Goal: Find contact information: Find contact information

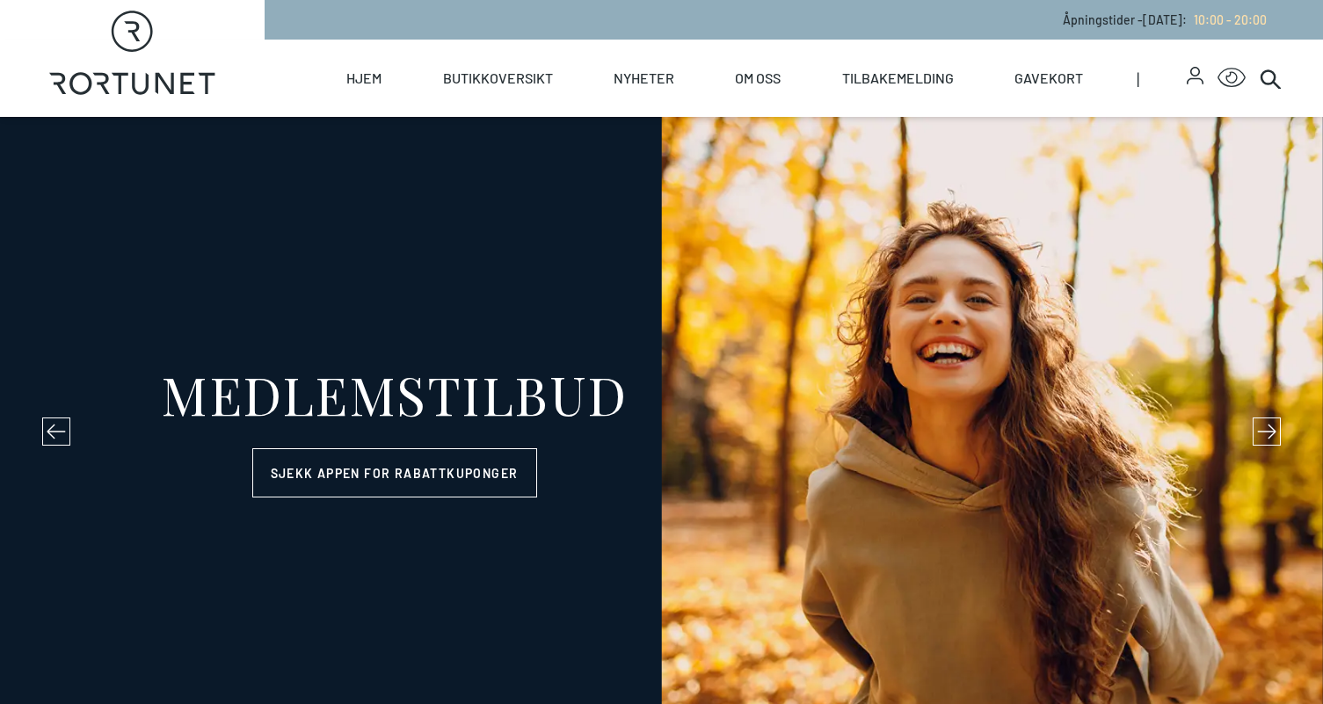
select select "NO"
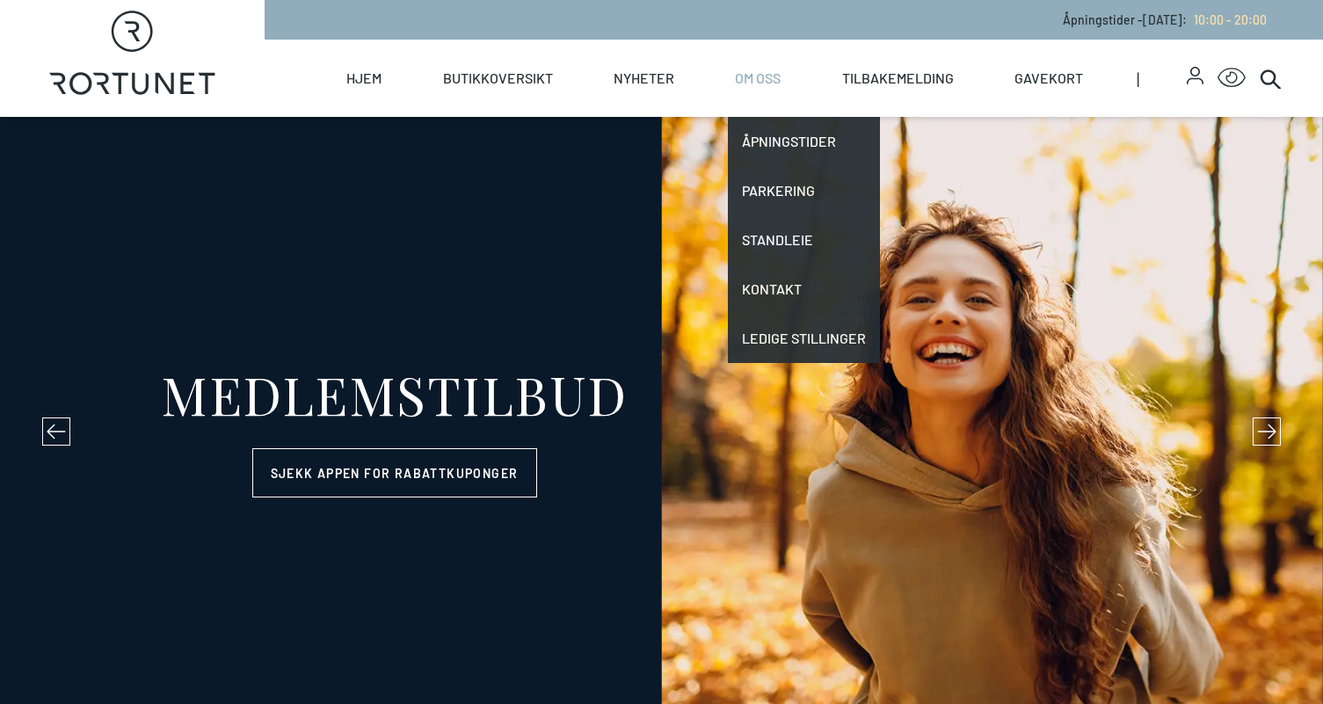
click at [756, 72] on link "Om oss" at bounding box center [758, 78] width 46 height 77
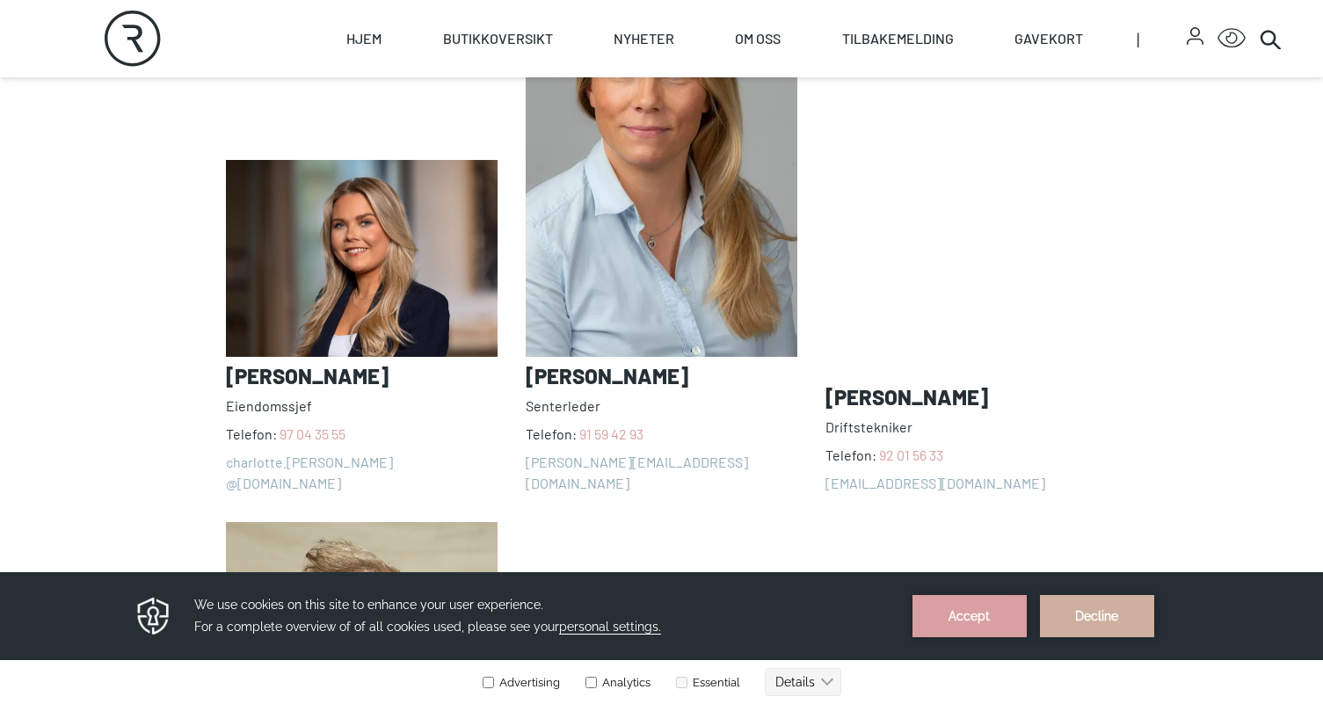
scroll to position [1582, 0]
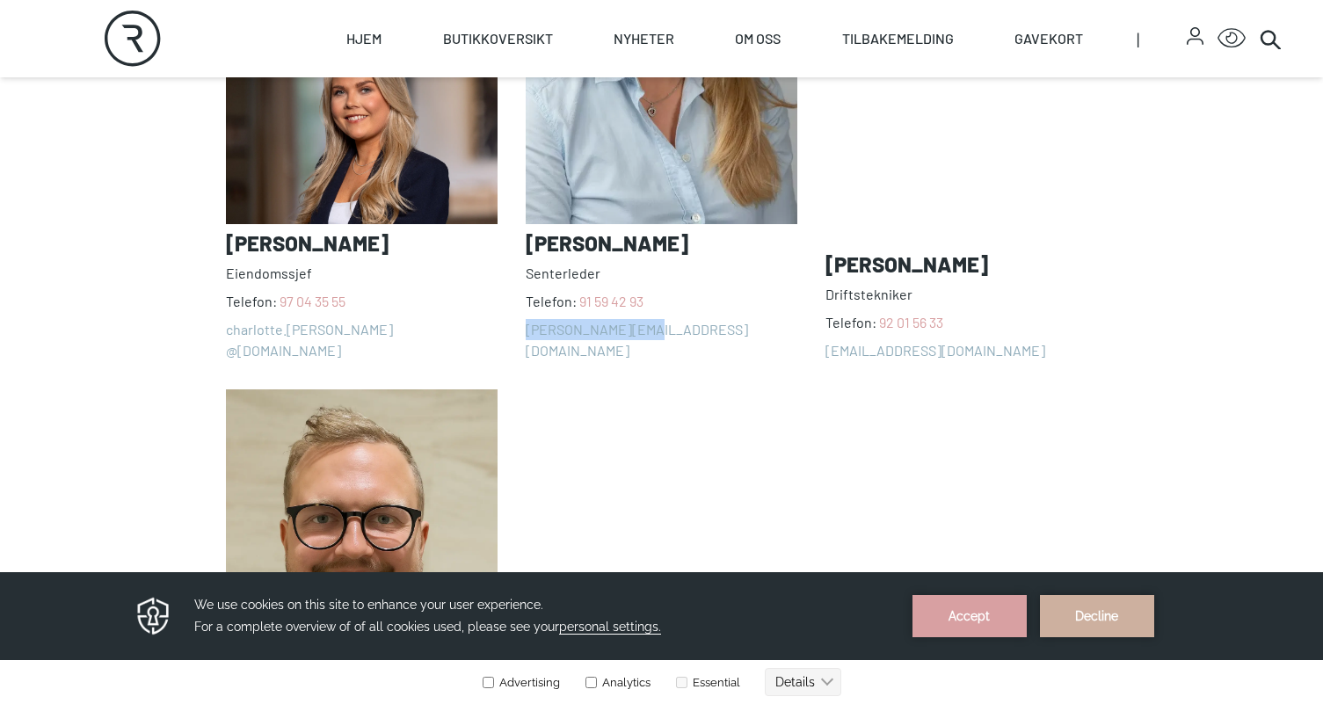
drag, startPoint x: 695, startPoint y: 273, endPoint x: 709, endPoint y: 322, distance: 50.1
click at [709, 322] on div "[PERSON_NAME] Telefon: [PHONE_NUMBER] charlotte.[PERSON_NAME] @[DOMAIN_NAME] [P…" at bounding box center [662, 374] width 872 height 1119
copy address "[PERSON_NAME][EMAIL_ADDRESS][DOMAIN_NAME]"
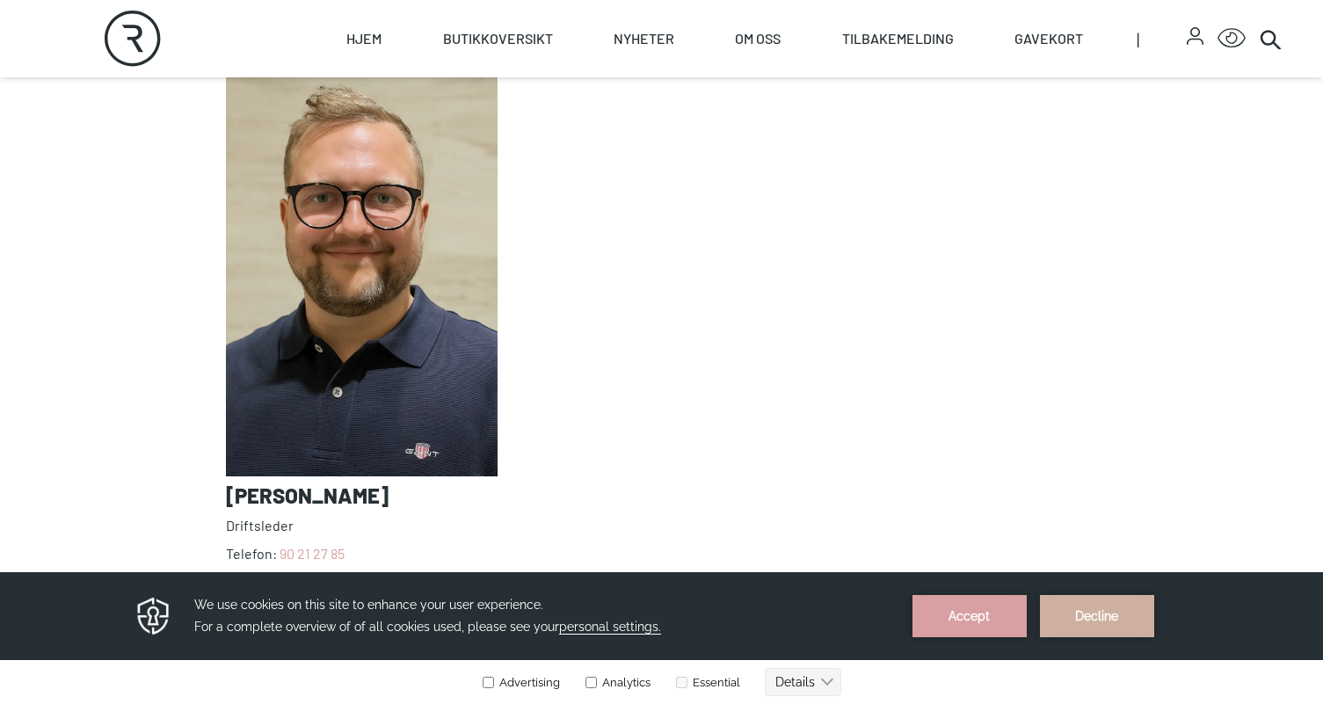
scroll to position [1934, 0]
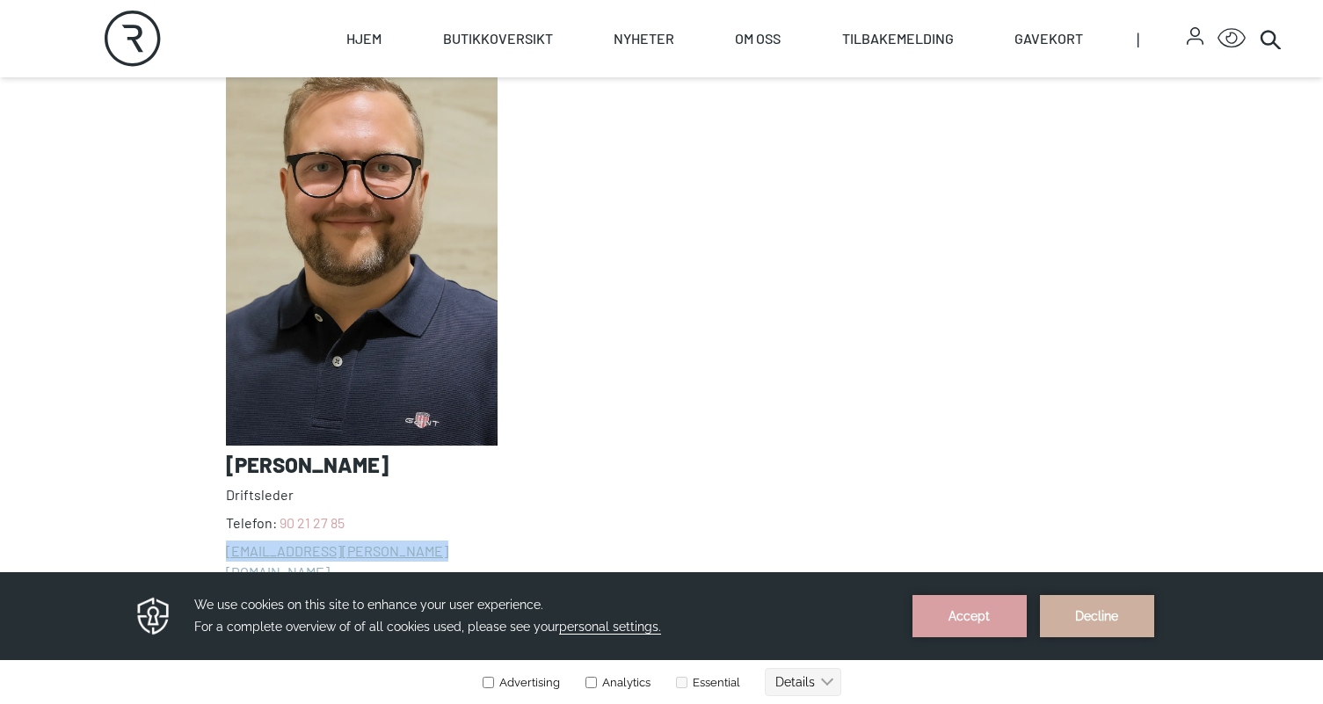
drag, startPoint x: 362, startPoint y: 476, endPoint x: 443, endPoint y: 507, distance: 86.8
click at [443, 507] on address "[PERSON_NAME] Driftsleder Telefon: [PHONE_NUMBER] [EMAIL_ADDRESS][PERSON_NAME][…" at bounding box center [362, 310] width 272 height 545
copy address "[EMAIL_ADDRESS][PERSON_NAME][DOMAIN_NAME]"
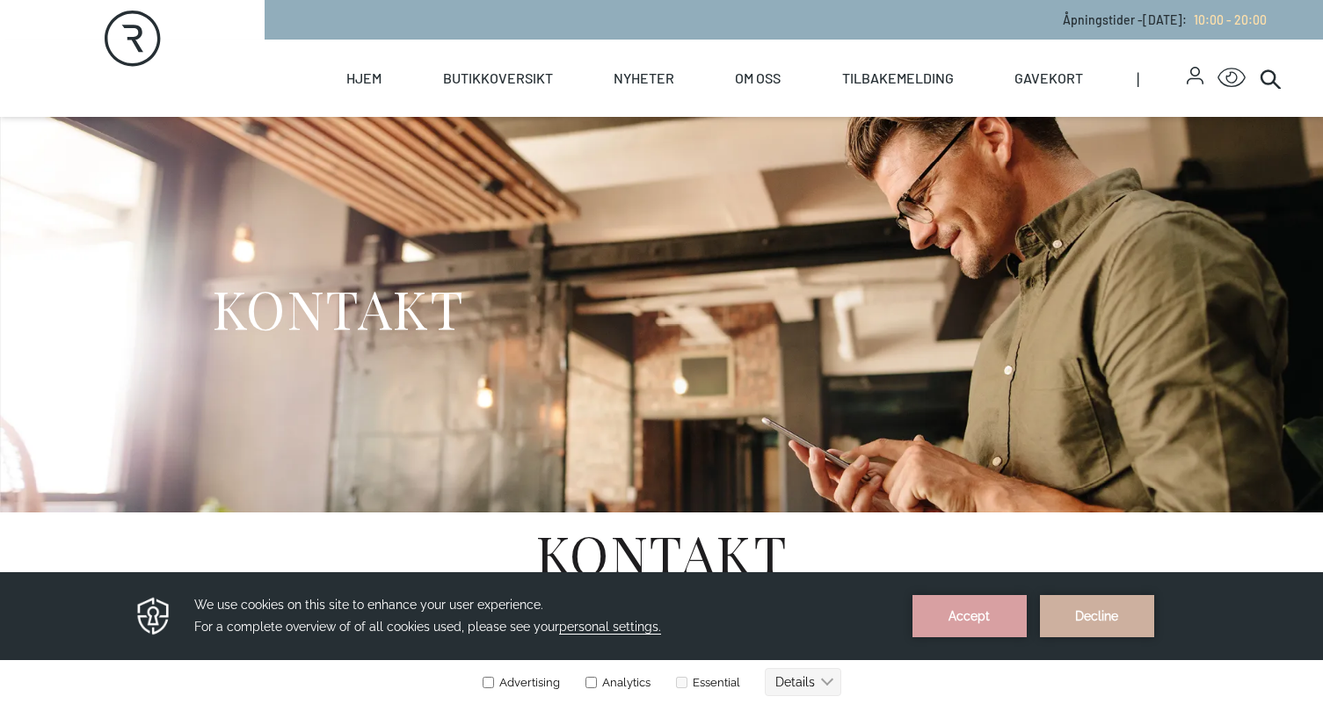
select select "NO"
